Goal: Information Seeking & Learning: Learn about a topic

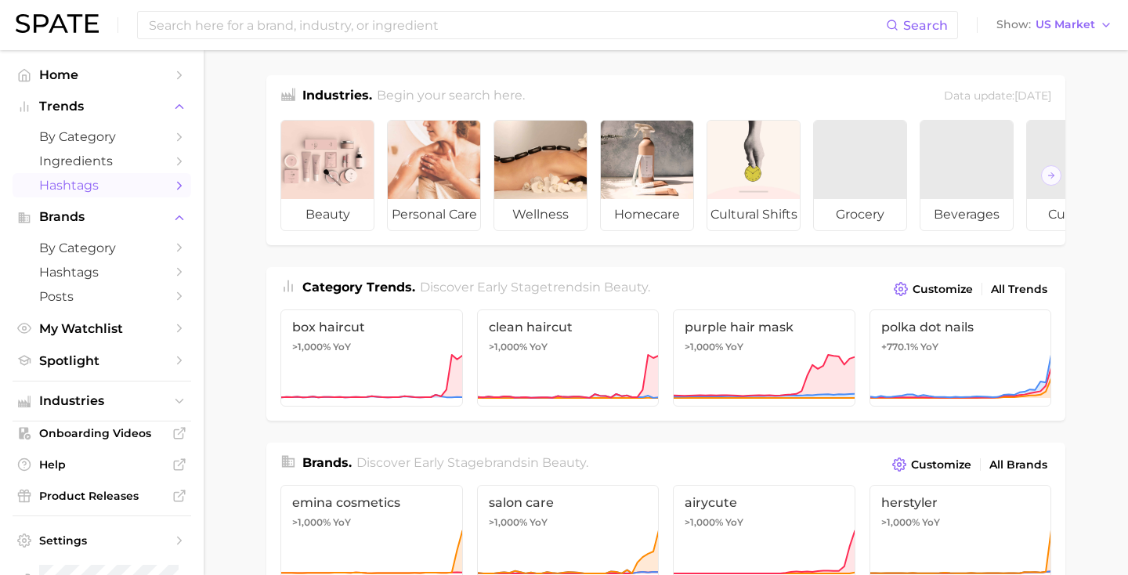
click at [108, 190] on span "Hashtags" at bounding box center [101, 185] width 125 height 15
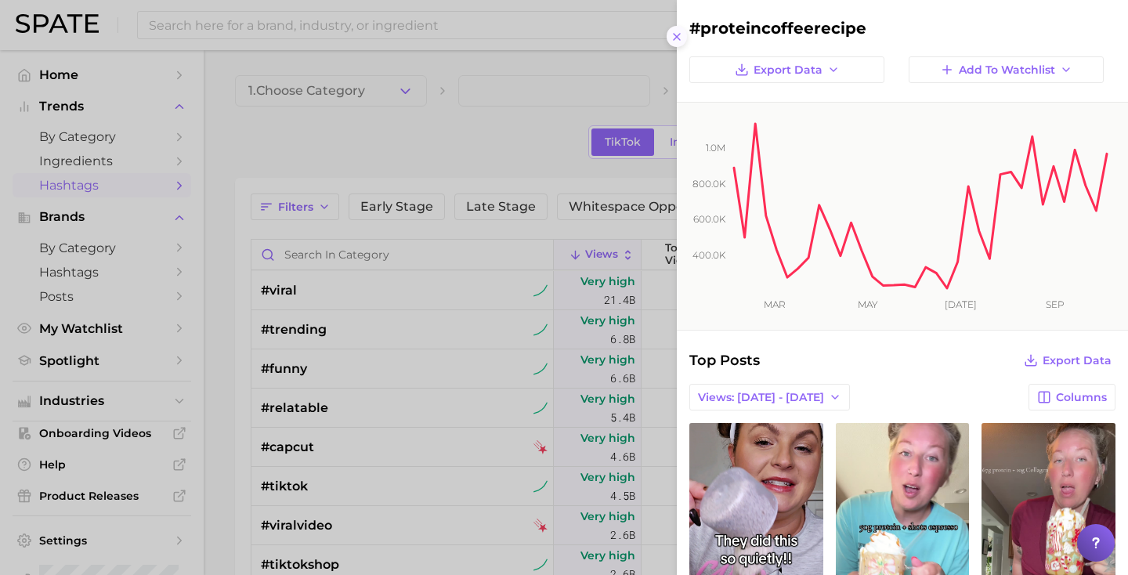
click at [680, 42] on icon at bounding box center [677, 37] width 13 height 13
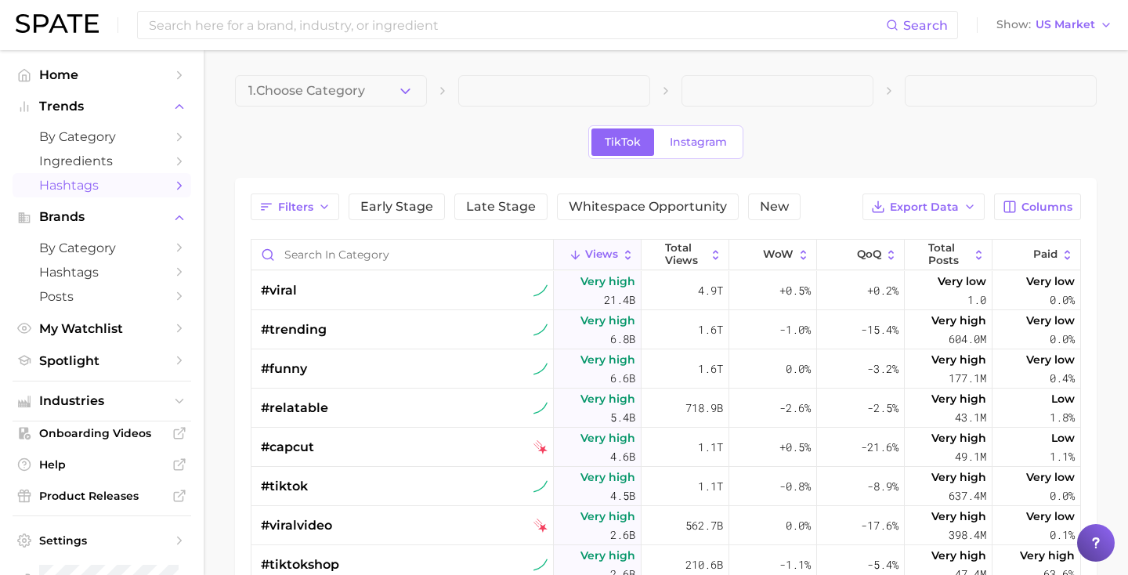
click at [406, 183] on div "Filters Early Stage Late Stage Whitespace Opportunity New Export Data Columns V…" at bounding box center [666, 504] width 862 height 652
click at [486, 396] on div "#relatable" at bounding box center [404, 408] width 287 height 39
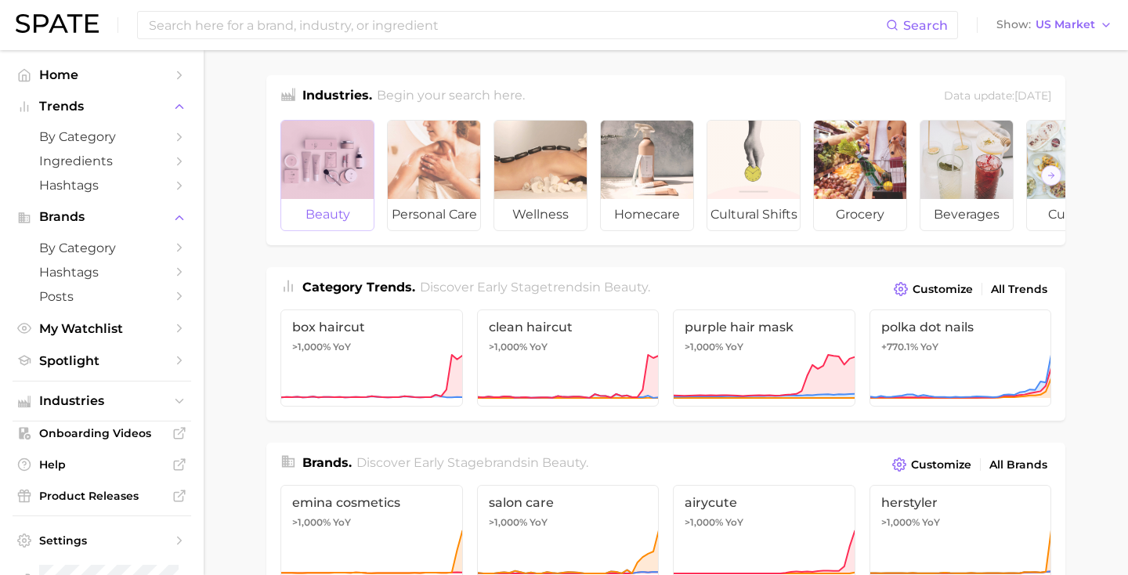
click at [323, 168] on div at bounding box center [327, 160] width 92 height 78
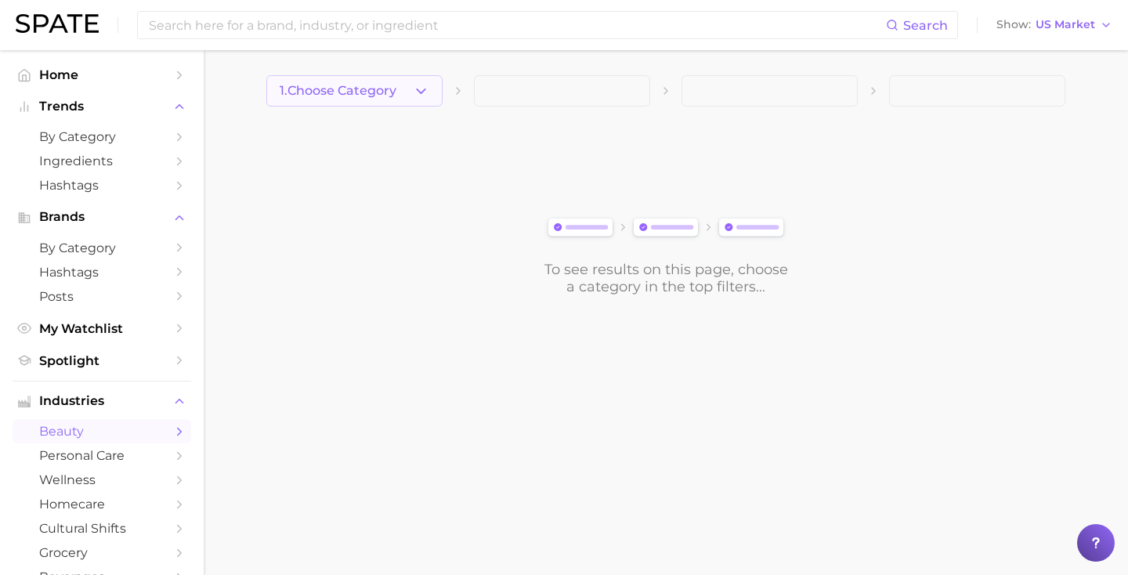
click at [323, 100] on button "1. Choose Category" at bounding box center [354, 90] width 176 height 31
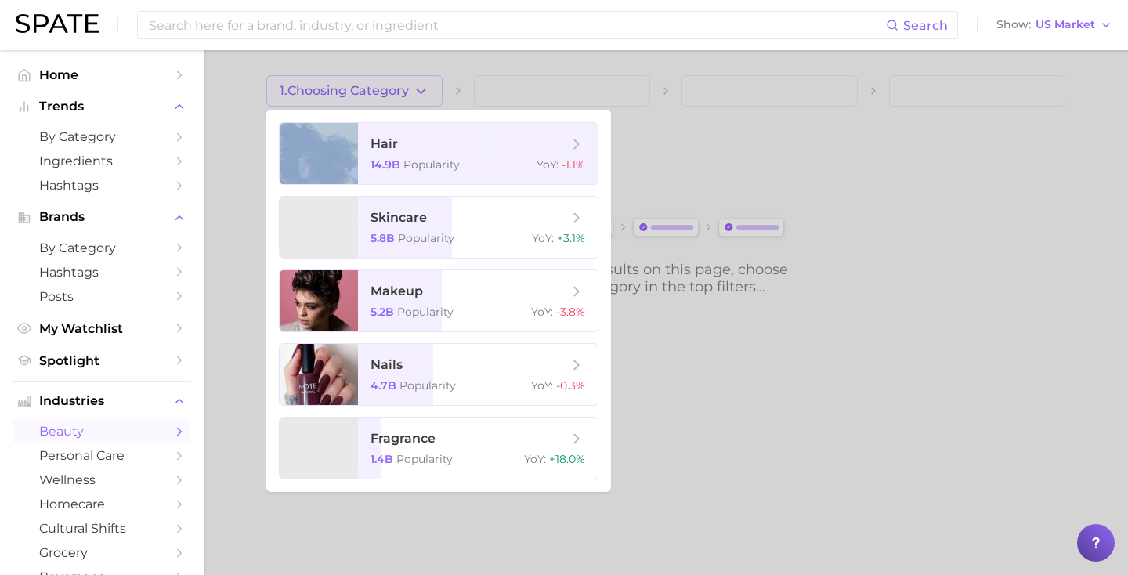
click at [323, 100] on div at bounding box center [564, 287] width 1128 height 575
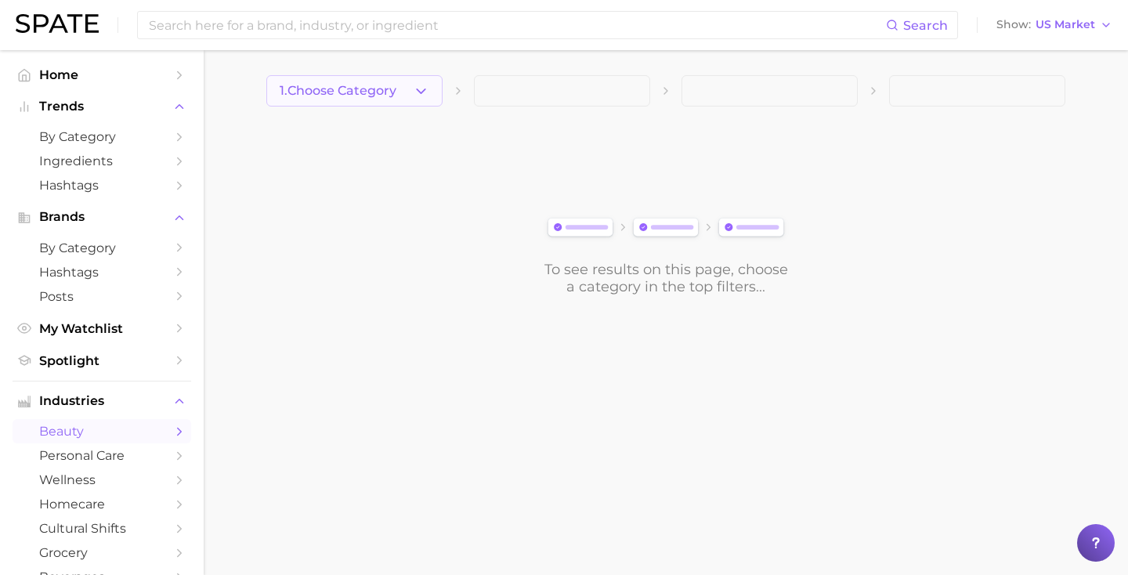
click at [328, 80] on button "1. Choose Category" at bounding box center [354, 90] width 176 height 31
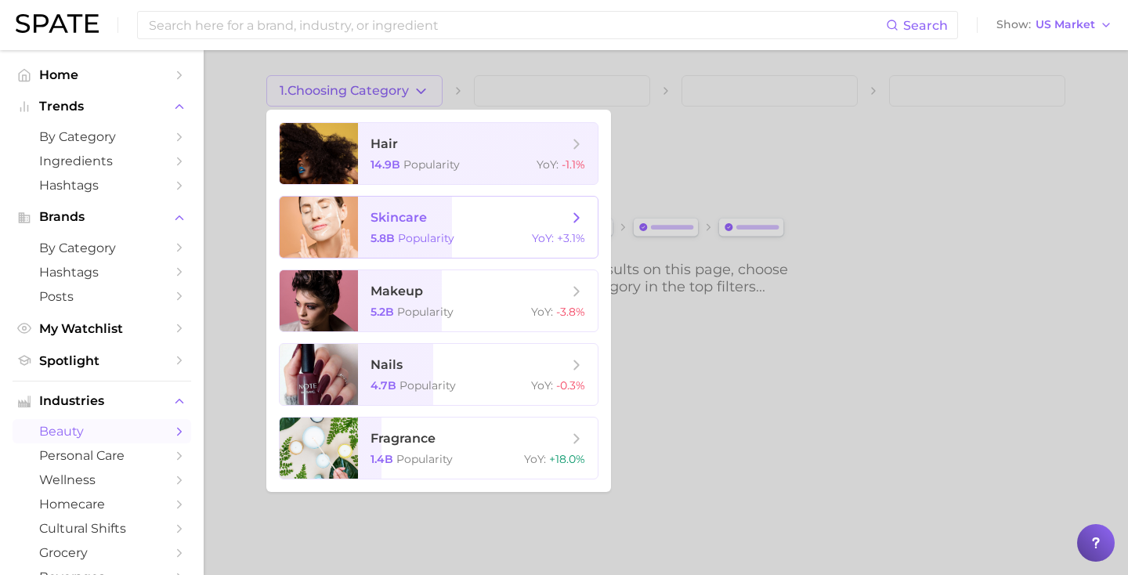
click at [344, 215] on div at bounding box center [319, 227] width 78 height 61
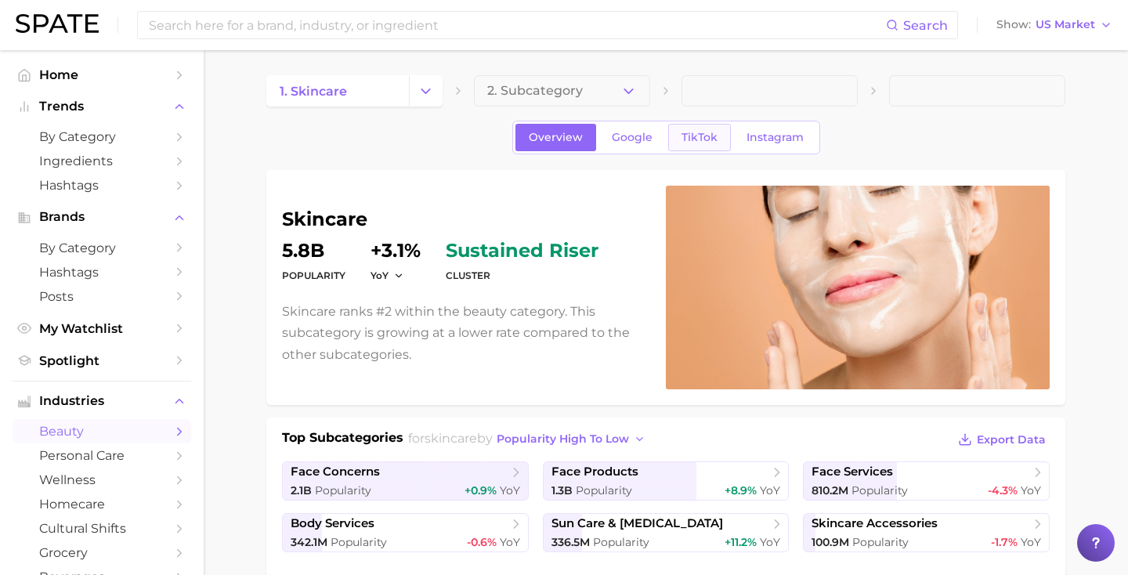
click at [675, 136] on link "TikTok" at bounding box center [699, 137] width 63 height 27
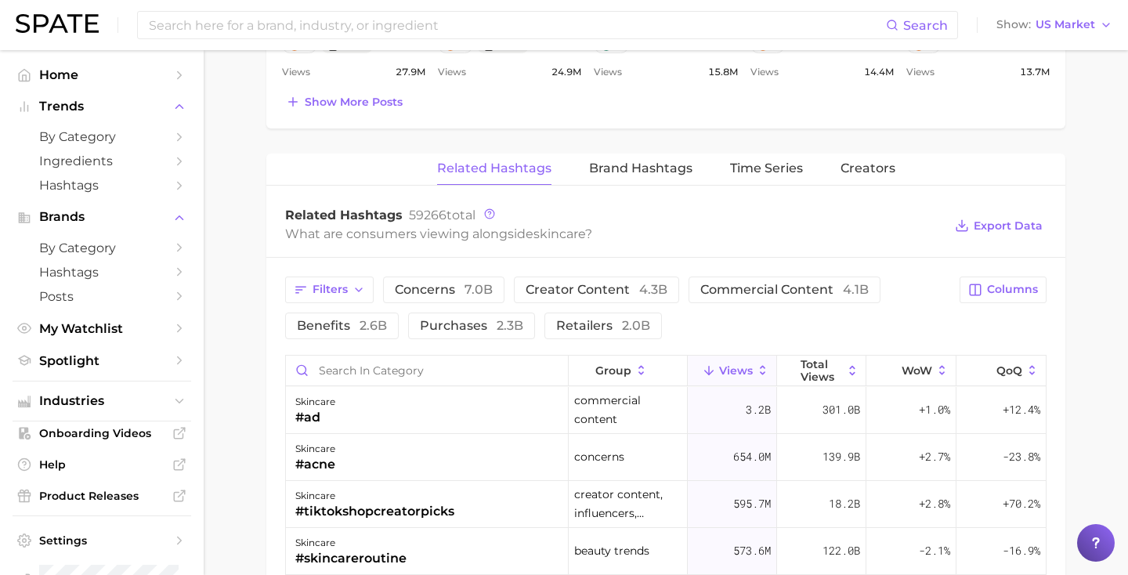
scroll to position [1048, 0]
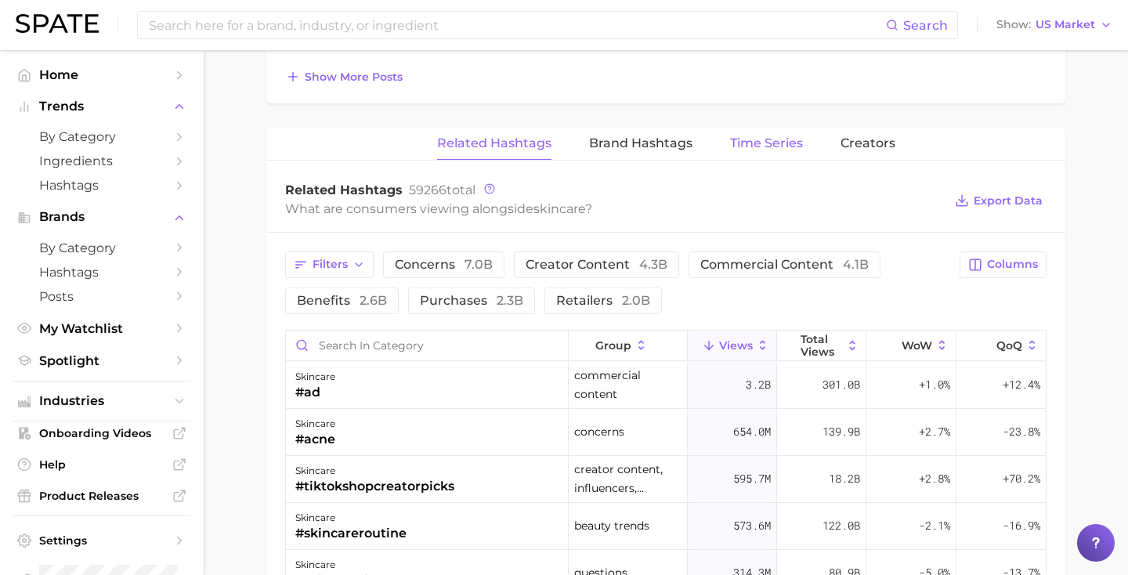
click at [774, 136] on span "Time Series" at bounding box center [766, 143] width 73 height 14
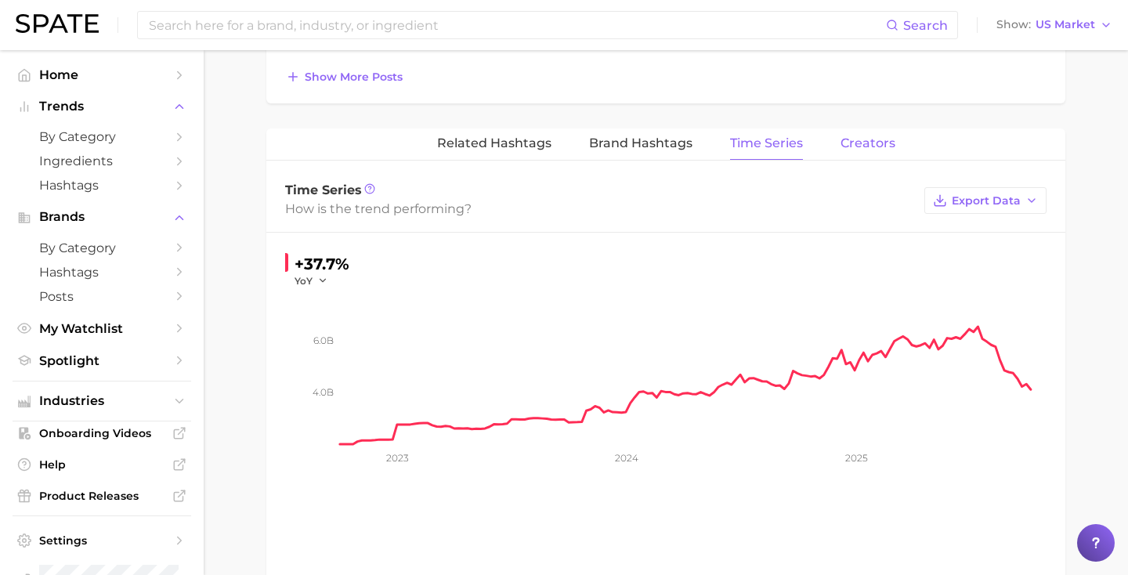
click at [848, 143] on span "Creators" at bounding box center [868, 143] width 55 height 14
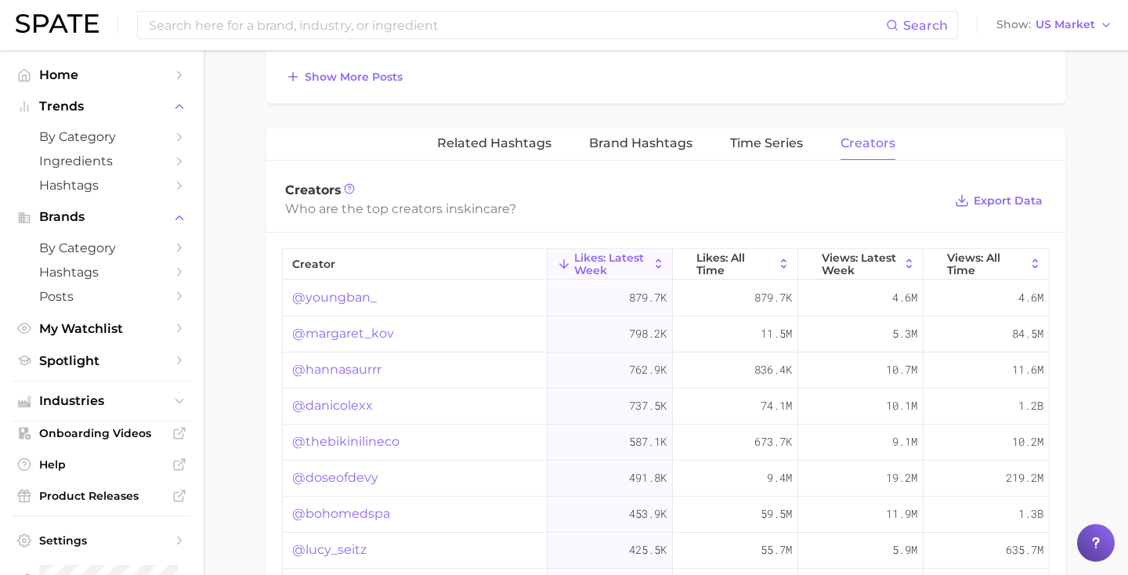
click at [502, 208] on span "skincare" at bounding box center [484, 208] width 52 height 15
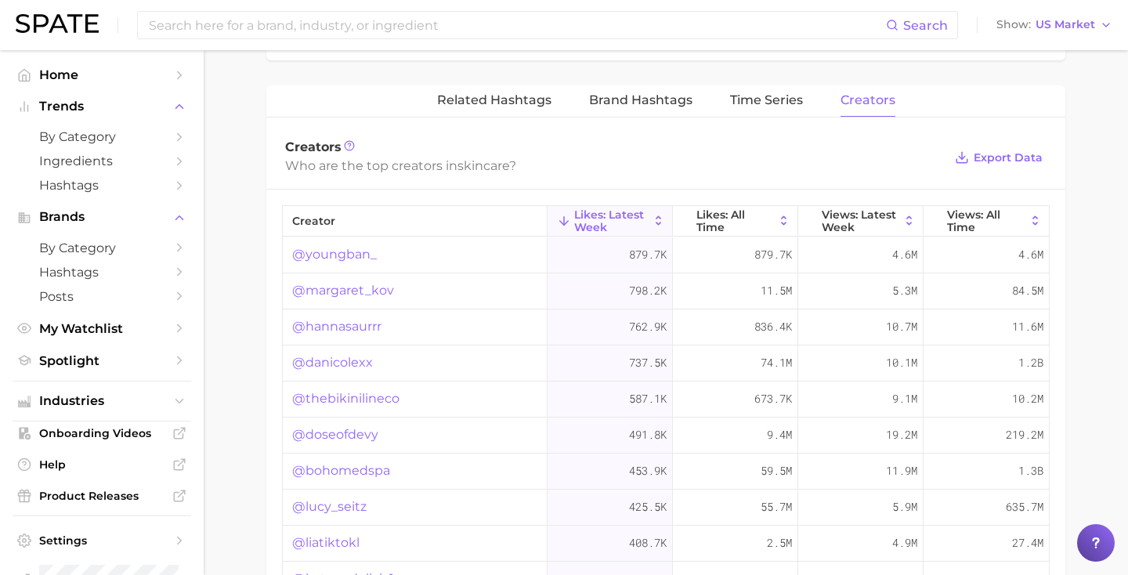
scroll to position [1077, 0]
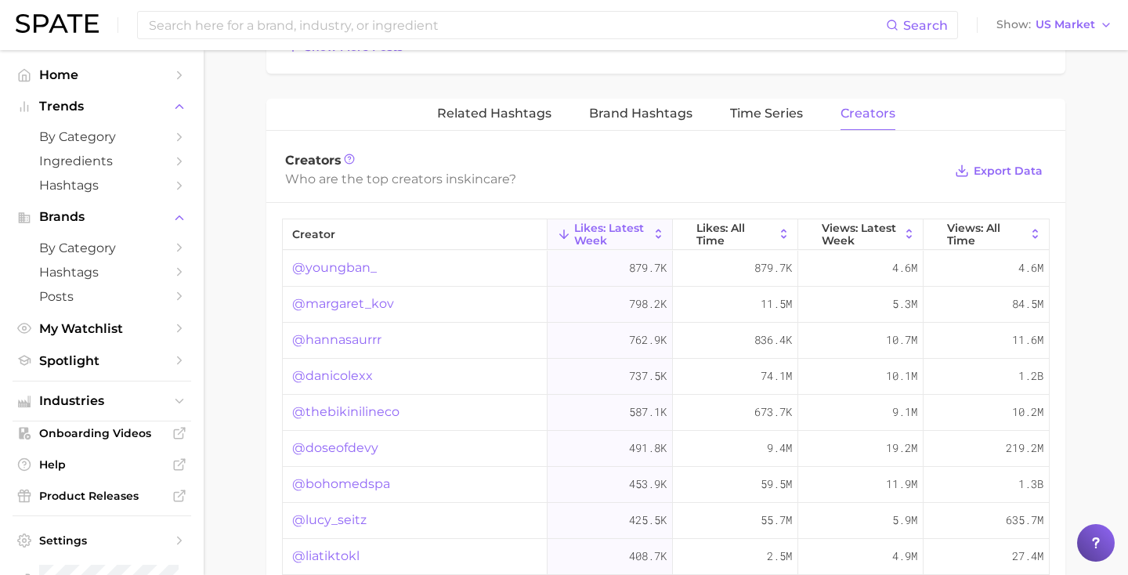
click at [766, 168] on div "Who are the top creators in skincare ?" at bounding box center [614, 178] width 658 height 21
